Goal: Information Seeking & Learning: Learn about a topic

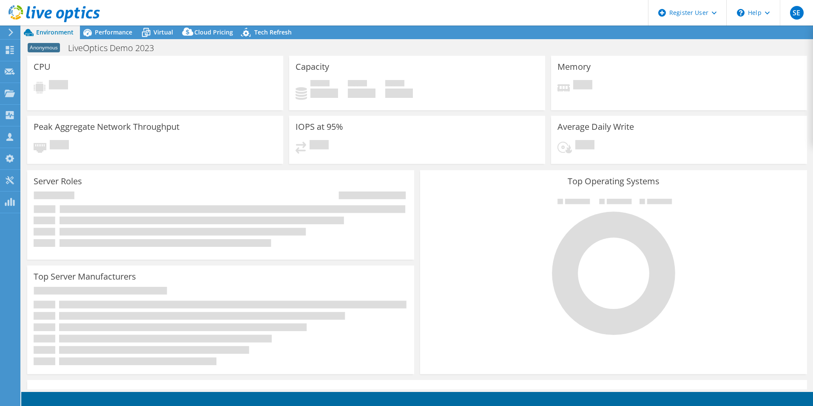
select select "USEast"
select select "GBP"
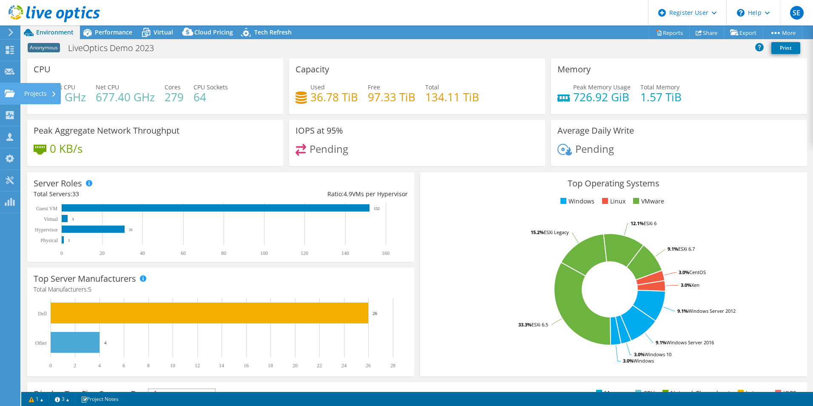
click at [8, 92] on use at bounding box center [10, 92] width 10 height 7
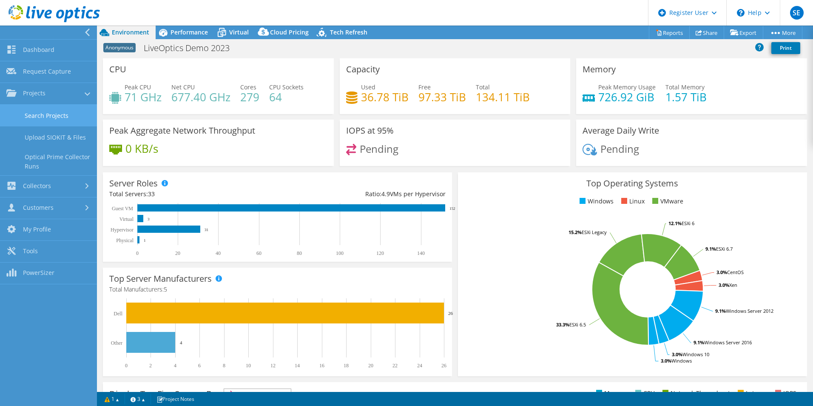
click at [37, 114] on link "Search Projects" at bounding box center [48, 116] width 97 height 22
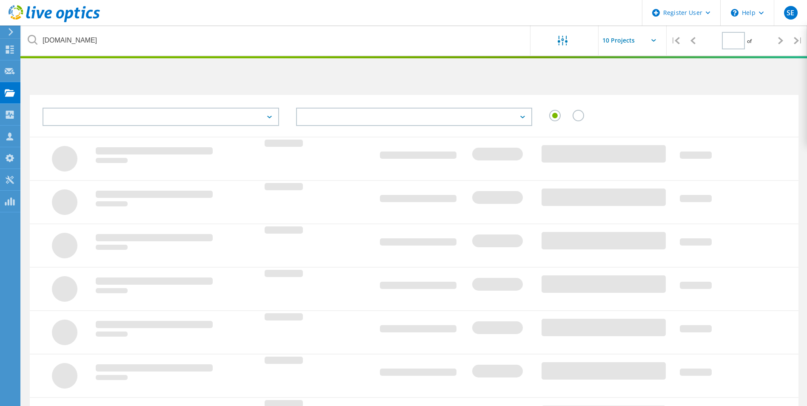
type input "1"
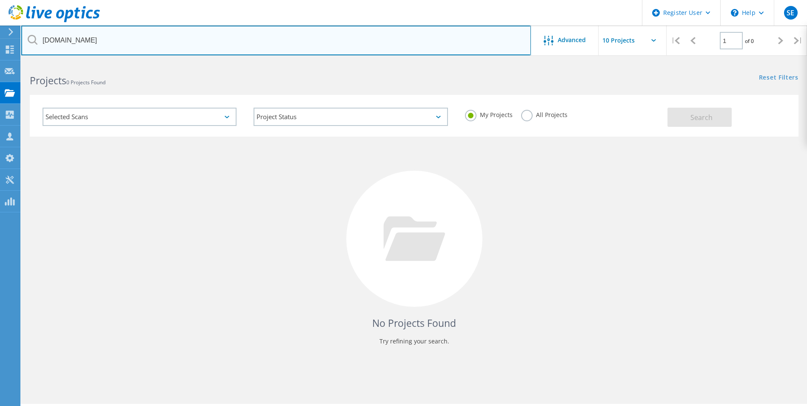
click at [100, 34] on input "flystl.com" at bounding box center [275, 41] width 509 height 30
type input "wehm"
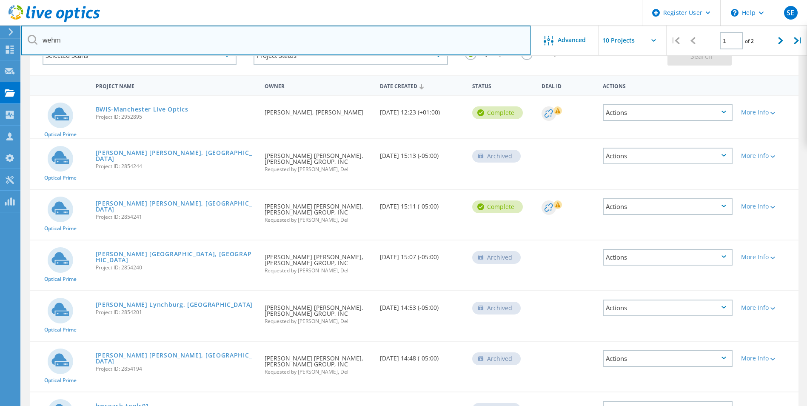
scroll to position [43, 0]
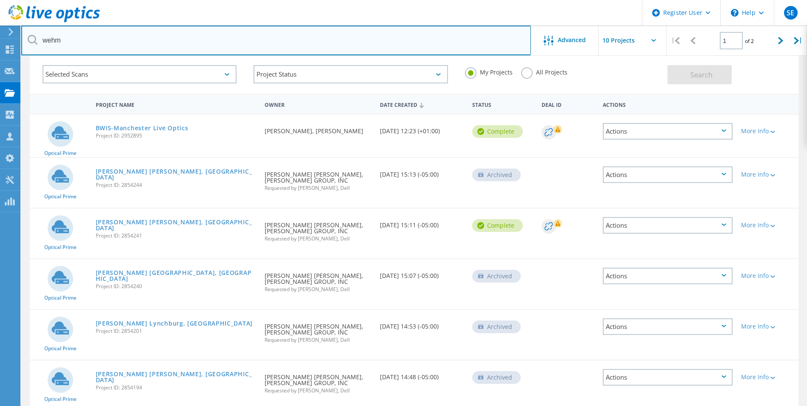
drag, startPoint x: 175, startPoint y: 130, endPoint x: 434, endPoint y: 37, distance: 275.2
click at [434, 37] on input "wehm" at bounding box center [275, 41] width 509 height 30
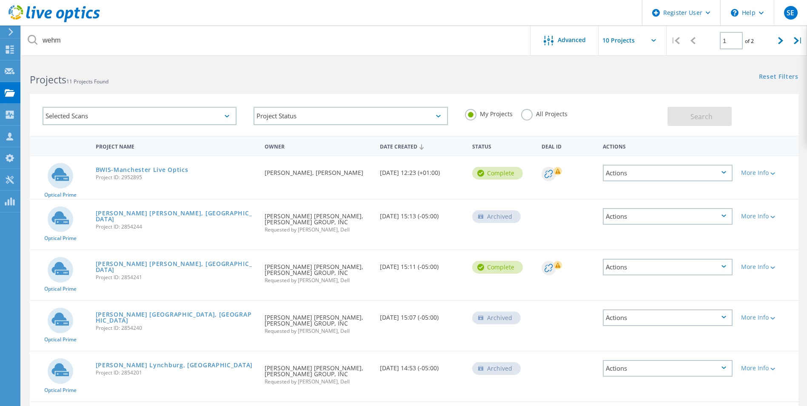
scroll to position [0, 0]
click at [147, 168] on link "BWIS-Manchester Live Optics" at bounding box center [142, 171] width 93 height 6
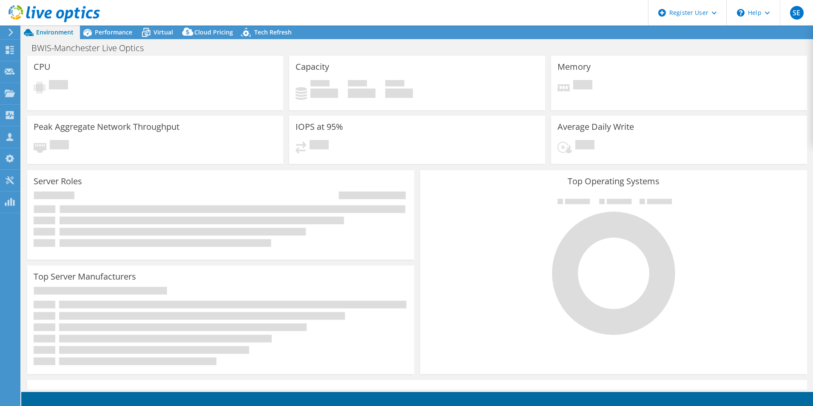
select select "USD"
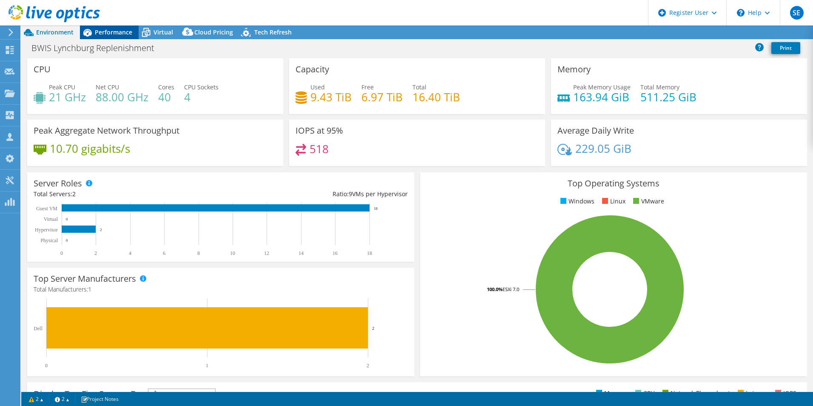
click at [111, 38] on div "Performance" at bounding box center [109, 33] width 59 height 14
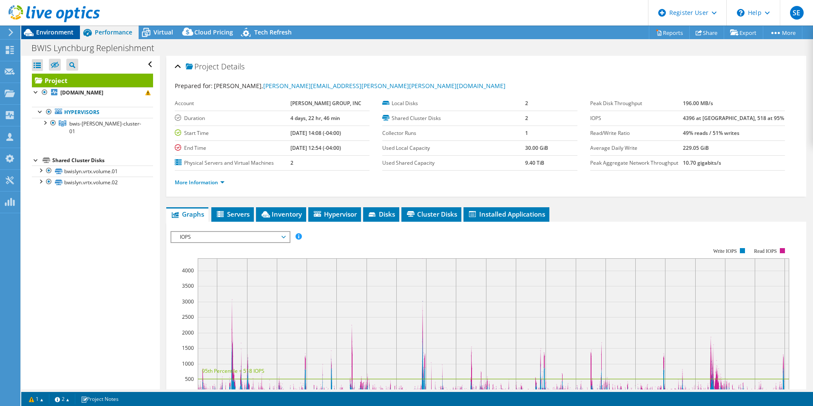
click at [55, 30] on span "Environment" at bounding box center [54, 32] width 37 height 8
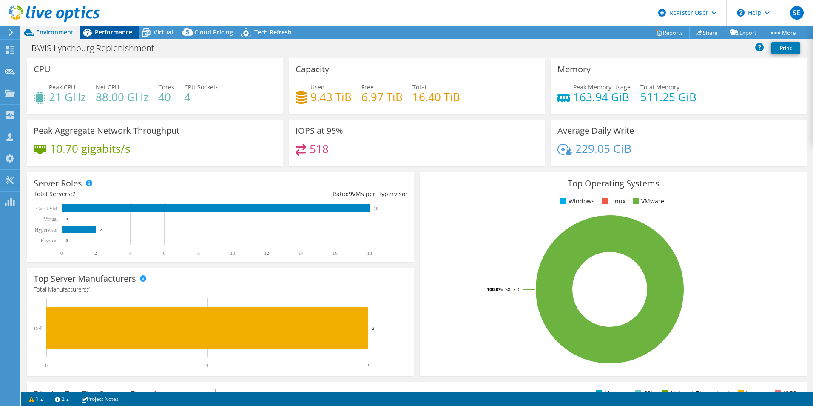
click at [98, 34] on span "Performance" at bounding box center [113, 32] width 37 height 8
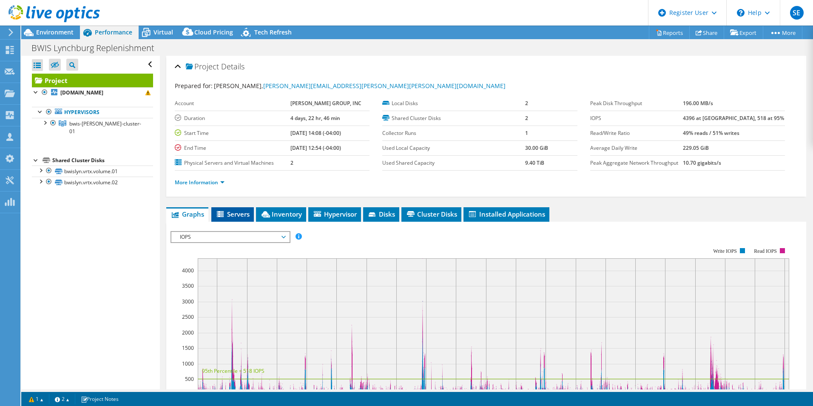
click at [239, 211] on span "Servers" at bounding box center [233, 214] width 34 height 9
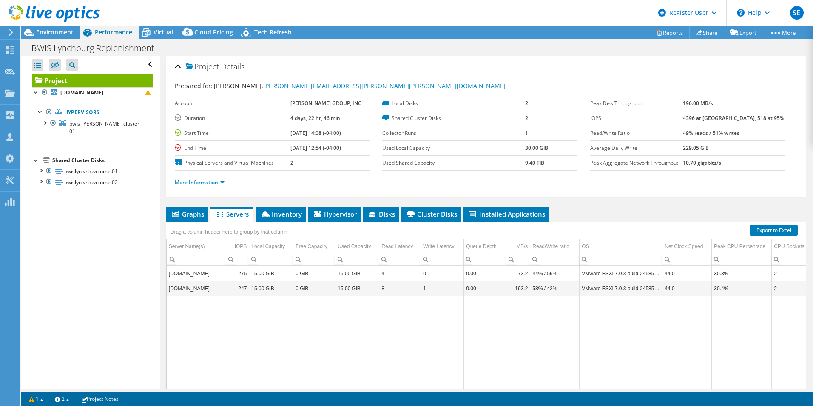
click at [46, 27] on div at bounding box center [50, 14] width 100 height 28
click at [46, 31] on span "Environment" at bounding box center [54, 32] width 37 height 8
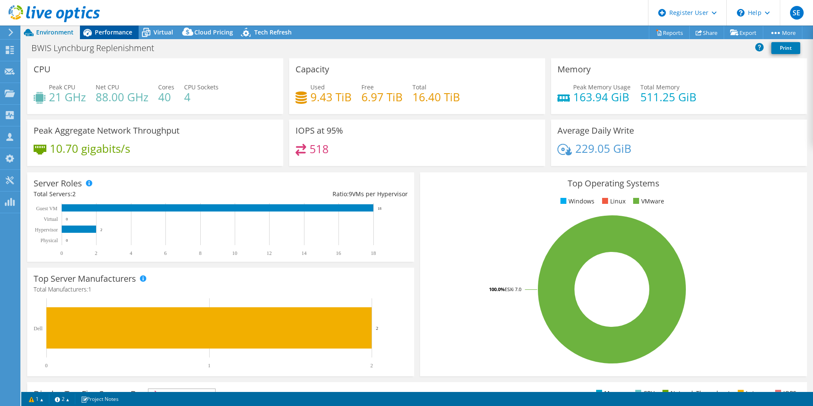
click at [115, 30] on span "Performance" at bounding box center [113, 32] width 37 height 8
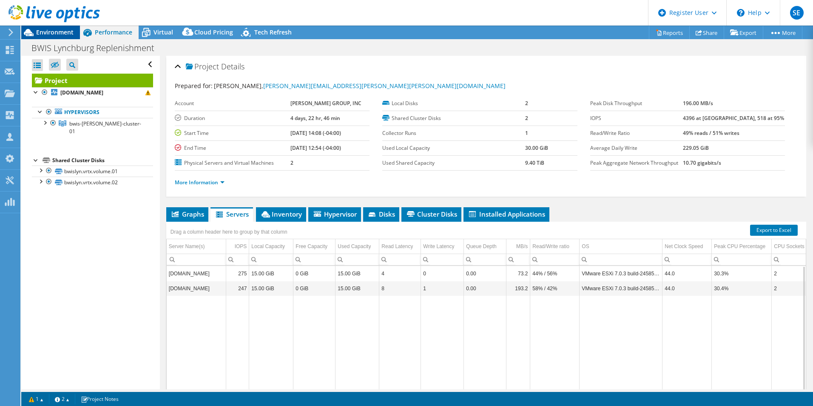
click at [48, 34] on span "Environment" at bounding box center [54, 32] width 37 height 8
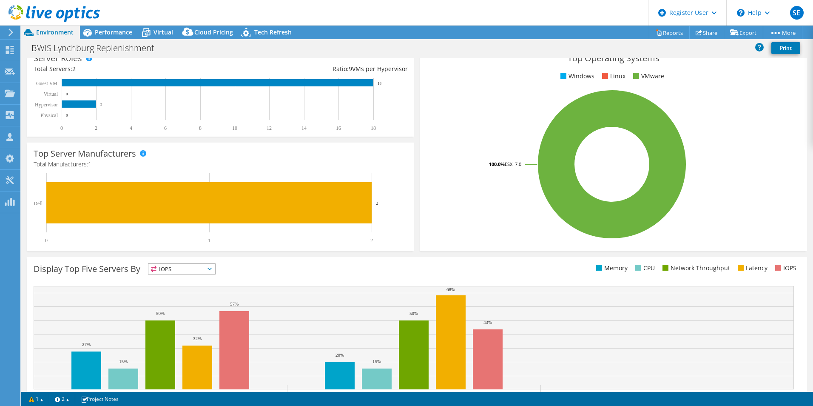
scroll to position [162, 0]
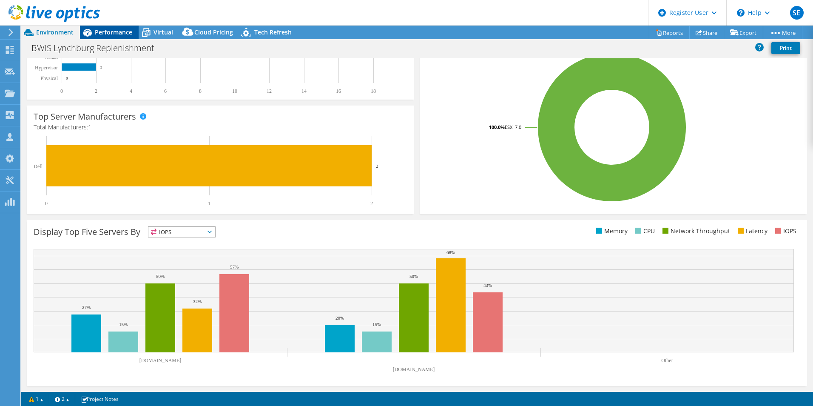
click at [111, 28] on span "Performance" at bounding box center [113, 32] width 37 height 8
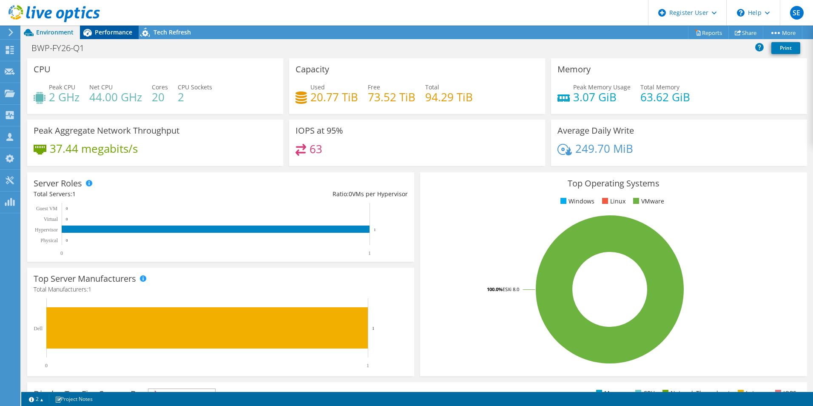
click at [93, 29] on icon at bounding box center [87, 32] width 15 height 15
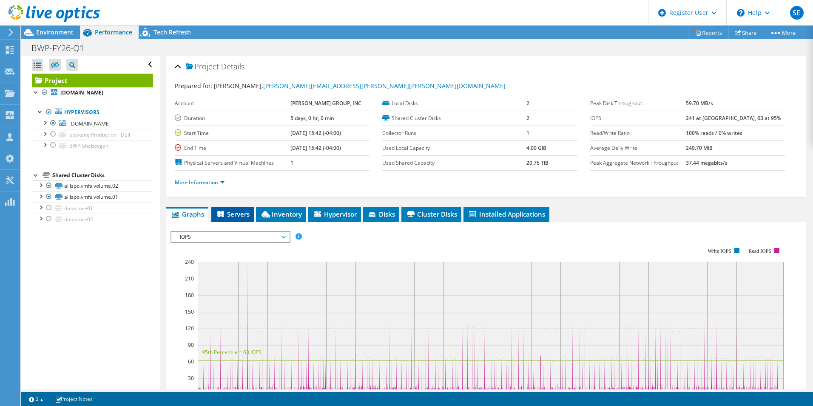
click at [238, 209] on li "Servers" at bounding box center [232, 214] width 43 height 14
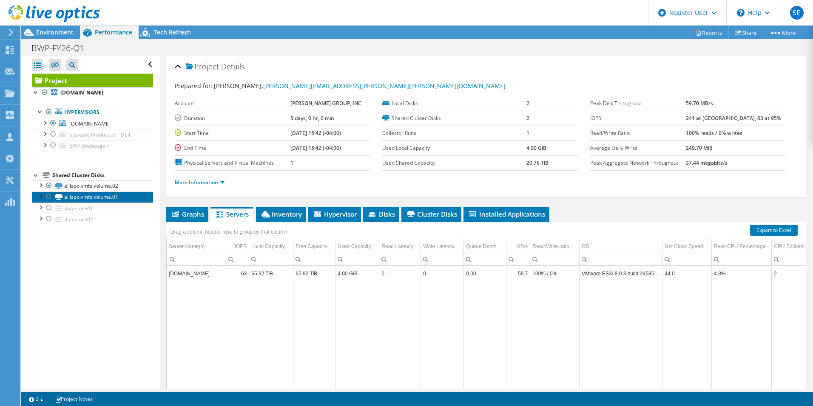
click at [83, 197] on link "allispo.vmfs.volume.01" at bounding box center [92, 196] width 121 height 11
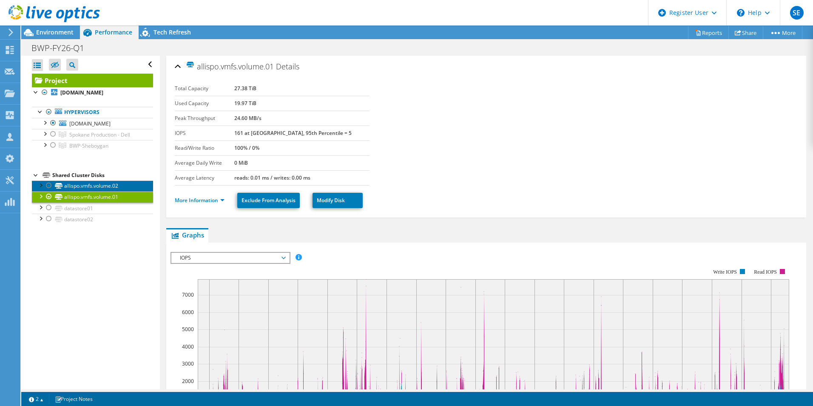
click at [92, 187] on link "allispo.vmfs.volume.02" at bounding box center [92, 185] width 121 height 11
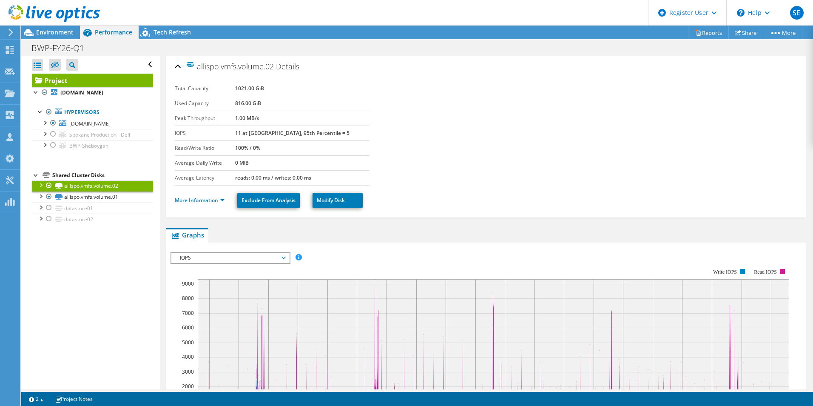
click at [88, 84] on link "Project" at bounding box center [92, 81] width 121 height 14
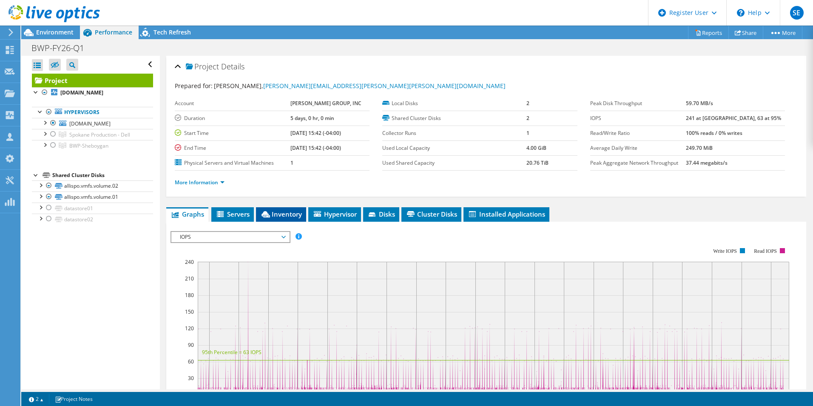
click at [281, 213] on span "Inventory" at bounding box center [281, 214] width 42 height 9
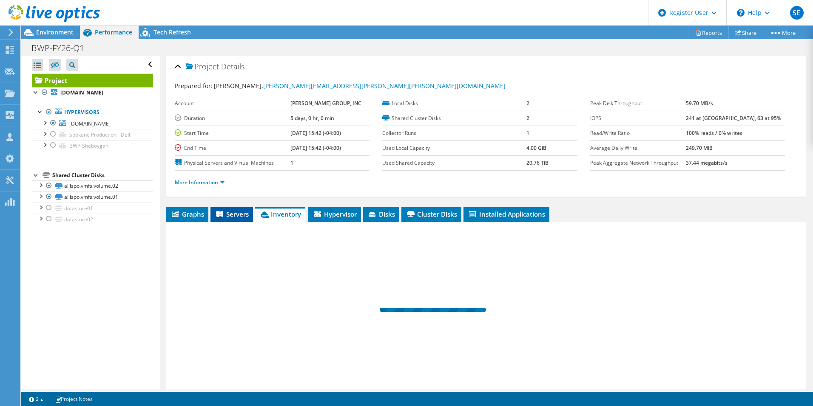
click at [240, 216] on span "Servers" at bounding box center [232, 214] width 34 height 9
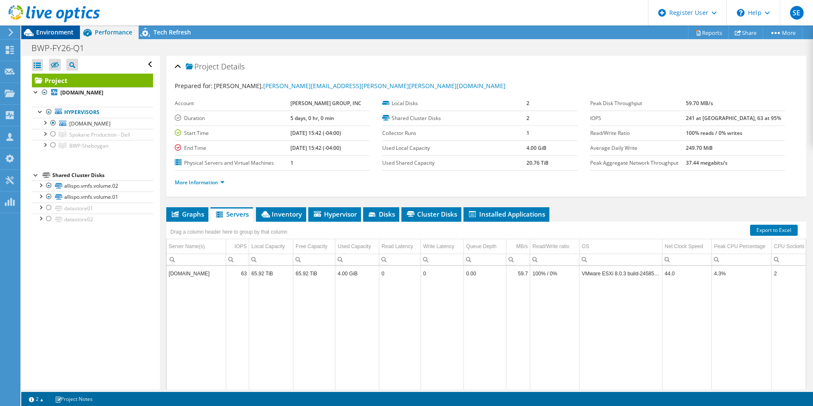
click at [45, 32] on span "Environment" at bounding box center [54, 32] width 37 height 8
